Goal: Information Seeking & Learning: Learn about a topic

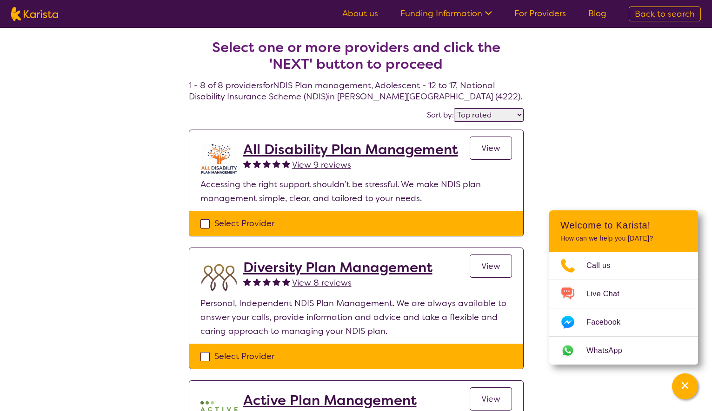
select select "by_score"
click at [347, 147] on h2 "All Disability Plan Management" at bounding box center [350, 149] width 215 height 17
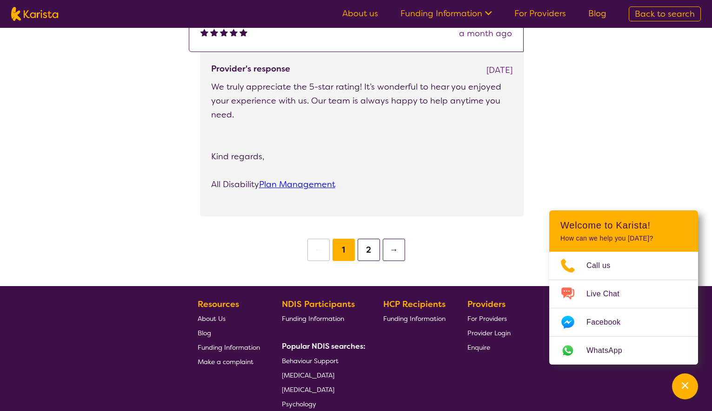
scroll to position [1395, 0]
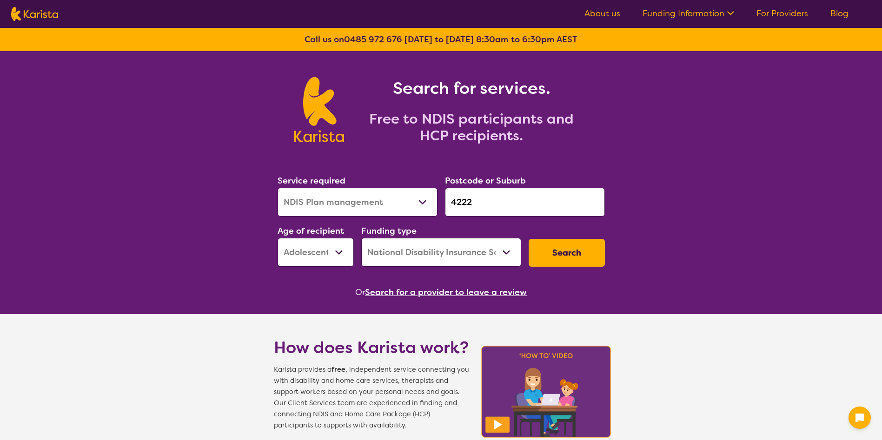
select select "NDIS Plan management"
select select "AS"
select select "NDIS"
